Goal: Task Accomplishment & Management: Manage account settings

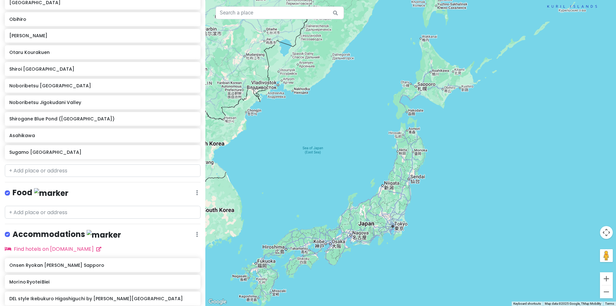
scroll to position [339, 0]
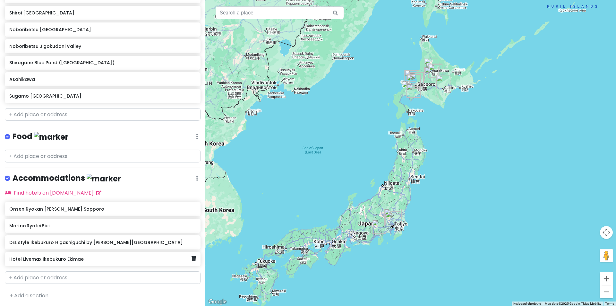
click at [95, 260] on div "Hotel Livemax Ikebukuro Ekimae" at bounding box center [100, 259] width 182 height 9
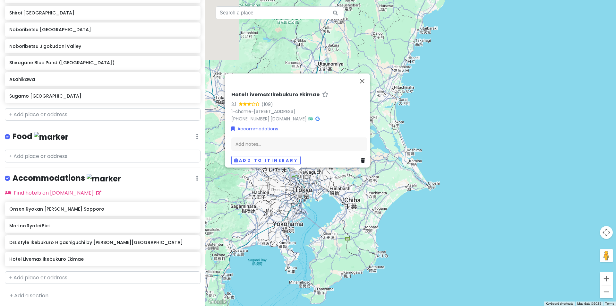
drag, startPoint x: 320, startPoint y: 194, endPoint x: 365, endPoint y: 205, distance: 46.3
click at [365, 205] on div "Hotel Livemax Ikebukuro Ekimae 3.1 (109) 1-chōme-37-7 [GEOGRAPHIC_DATA]-0013, […" at bounding box center [410, 153] width 411 height 306
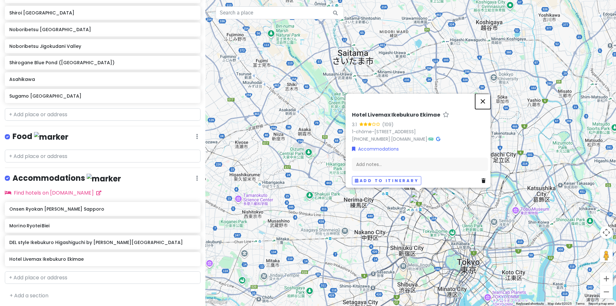
click at [485, 93] on button "Close" at bounding box center [482, 100] width 15 height 15
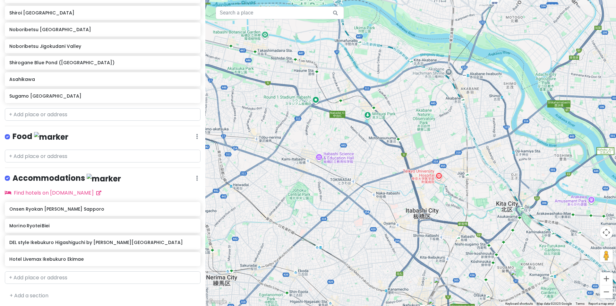
drag, startPoint x: 410, startPoint y: 180, endPoint x: 393, endPoint y: 116, distance: 65.6
click at [394, 122] on div at bounding box center [410, 153] width 411 height 306
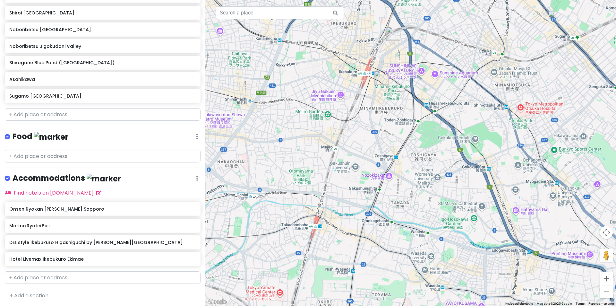
drag, startPoint x: 380, startPoint y: 158, endPoint x: 372, endPoint y: 173, distance: 17.0
click at [372, 173] on div at bounding box center [410, 153] width 411 height 306
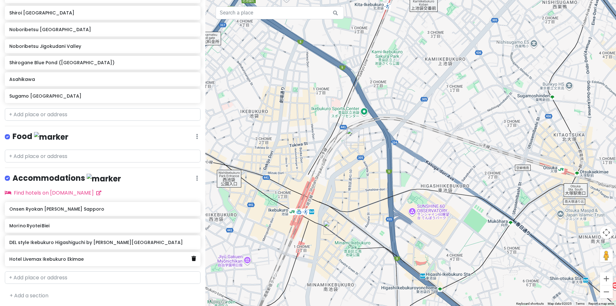
click at [192, 258] on icon at bounding box center [194, 258] width 4 height 5
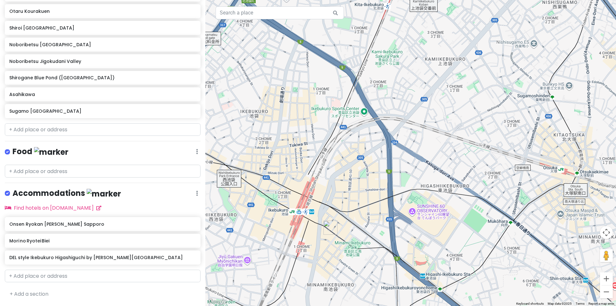
scroll to position [322, 0]
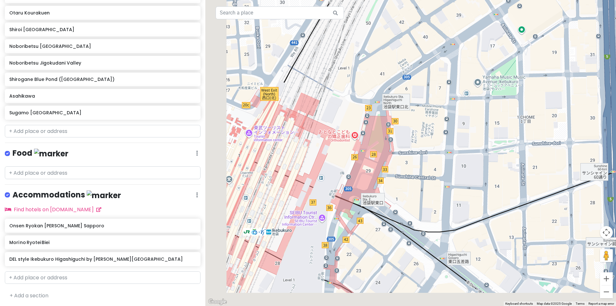
drag, startPoint x: 306, startPoint y: 194, endPoint x: 339, endPoint y: 165, distance: 43.5
click at [339, 165] on div at bounding box center [410, 153] width 411 height 306
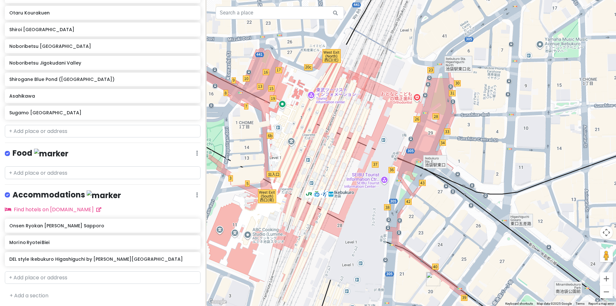
drag, startPoint x: 298, startPoint y: 185, endPoint x: 348, endPoint y: 151, distance: 60.6
click at [348, 151] on div at bounding box center [410, 153] width 411 height 306
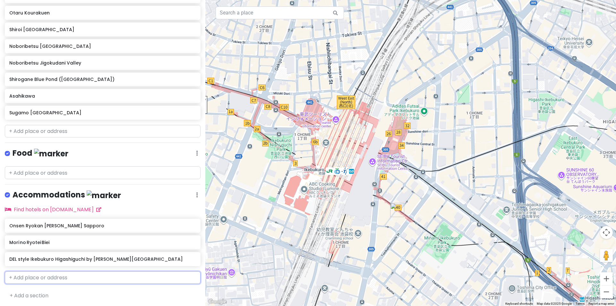
click at [54, 279] on input "text" at bounding box center [103, 277] width 196 height 13
paste input "KOKO [GEOGRAPHIC_DATA] Ekimae"
type input "KOKO [GEOGRAPHIC_DATA] Ekimae"
click at [78, 287] on div "KOKO HOTEL Sapporo Ekimae 3 Chome-3-10 Kita [STREET_ADDRESS][PERSON_NAME]" at bounding box center [102, 291] width 195 height 15
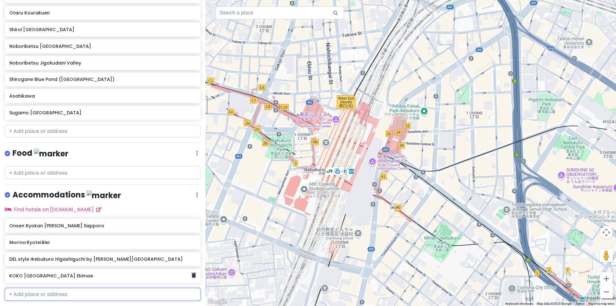
click at [97, 275] on h6 "KOKO [GEOGRAPHIC_DATA] Ekimae" at bounding box center [100, 276] width 182 height 6
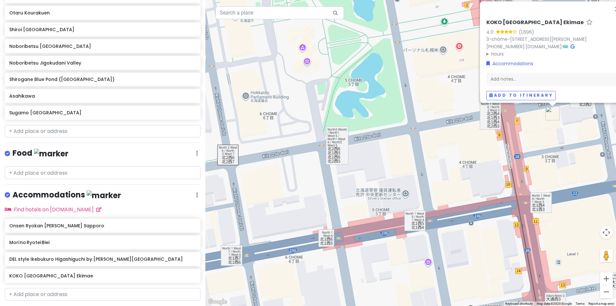
drag, startPoint x: 468, startPoint y: 155, endPoint x: 382, endPoint y: 156, distance: 85.7
click at [385, 157] on div "KOKO HOTEL Sapporo Ekimae 4.0 (1,696) 3-chōme-3-10 Kita 1 Jōnishi, [GEOGRAPHIC_…" at bounding box center [410, 153] width 411 height 306
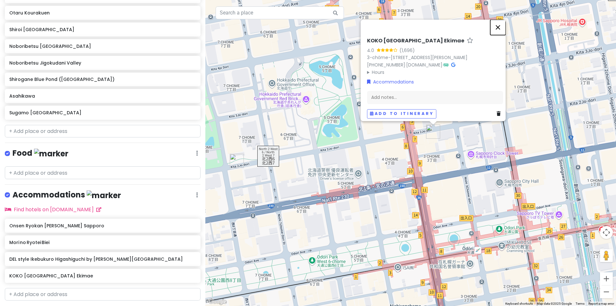
click at [501, 20] on button "Close" at bounding box center [498, 27] width 15 height 15
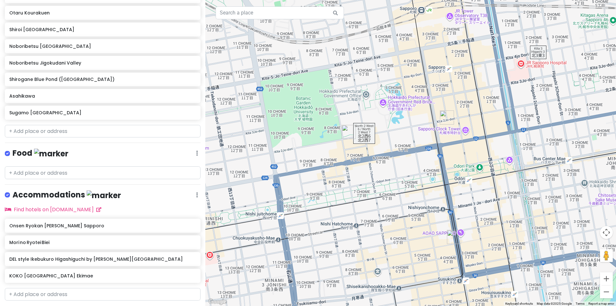
click at [452, 240] on img "Tanukikoji Shopping Street" at bounding box center [454, 237] width 14 height 14
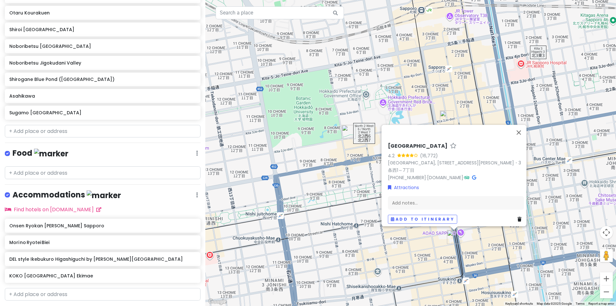
click at [464, 97] on div "[GEOGRAPHIC_DATA] 4.2 (16,772) [GEOGRAPHIC_DATA], [STREET_ADDRESS][PERSON_NAME]…" at bounding box center [410, 153] width 411 height 306
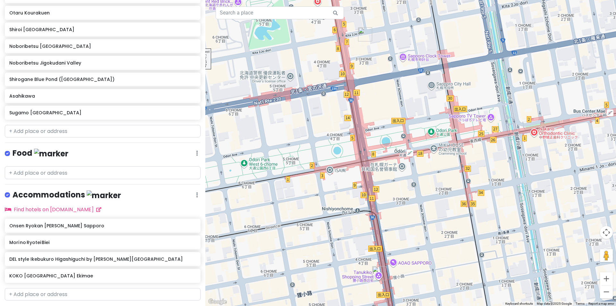
drag, startPoint x: 451, startPoint y: 149, endPoint x: 389, endPoint y: 91, distance: 84.5
click at [389, 91] on div at bounding box center [410, 153] width 411 height 306
